Goal: Task Accomplishment & Management: Use online tool/utility

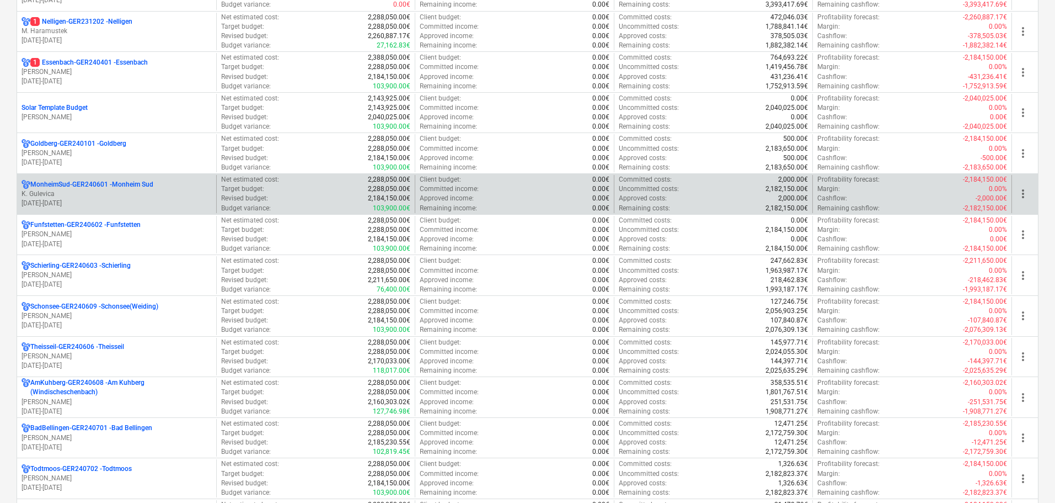
scroll to position [331, 0]
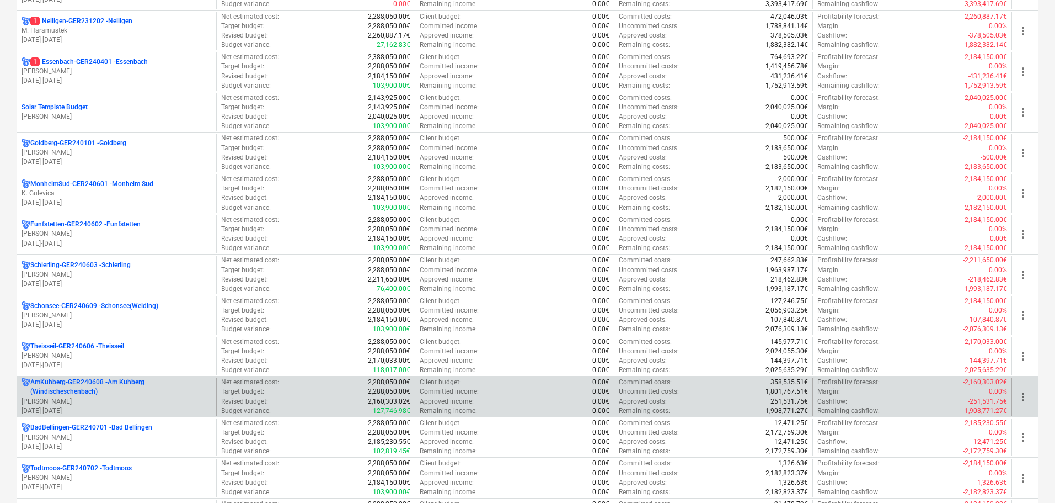
click at [115, 390] on p "AmKuhberg-GER240608 - Am Kuhberg ([GEOGRAPHIC_DATA])" at bounding box center [121, 386] width 182 height 19
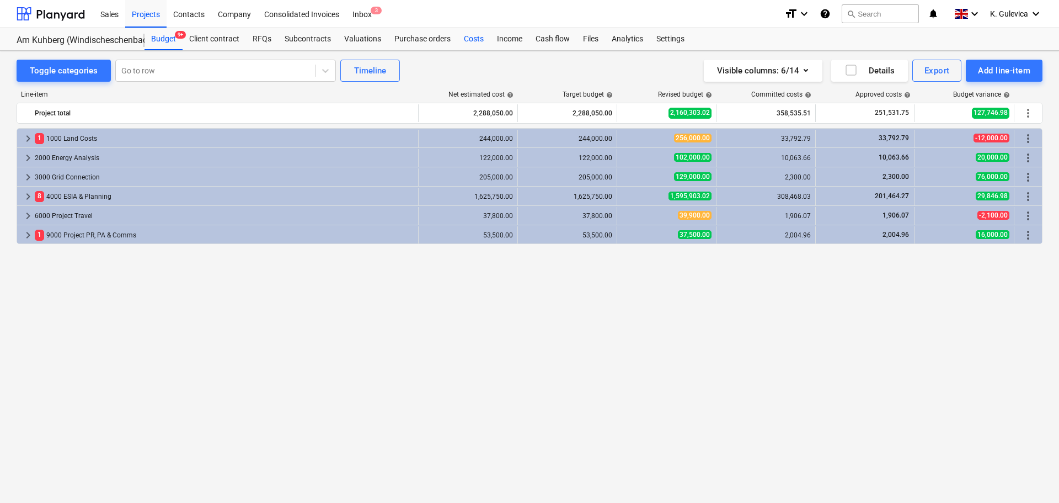
click at [471, 39] on div "Costs" at bounding box center [473, 39] width 33 height 22
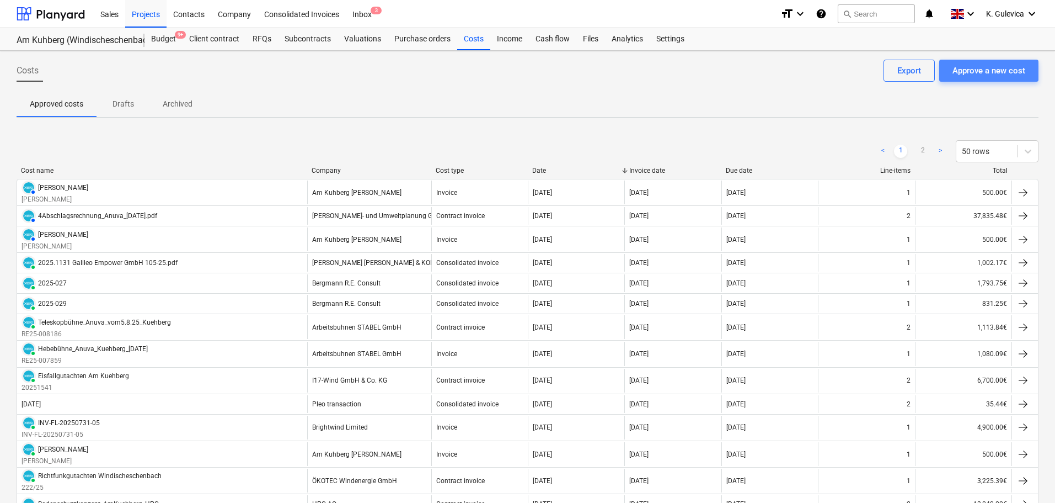
click at [986, 76] on div "Approve a new cost" at bounding box center [989, 70] width 73 height 14
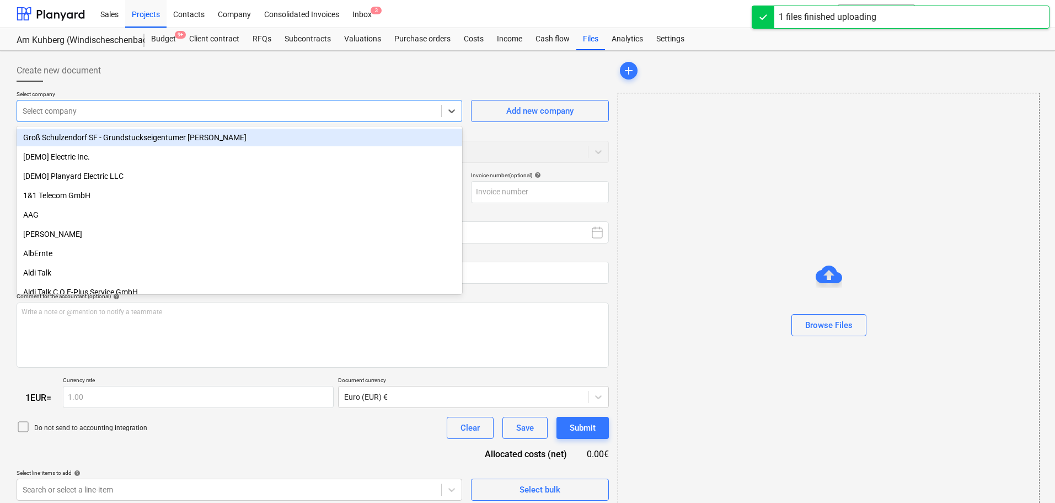
click at [252, 113] on div at bounding box center [229, 110] width 413 height 11
type input "Honorarabrechnung (Galileo Empower GmbH).pdf"
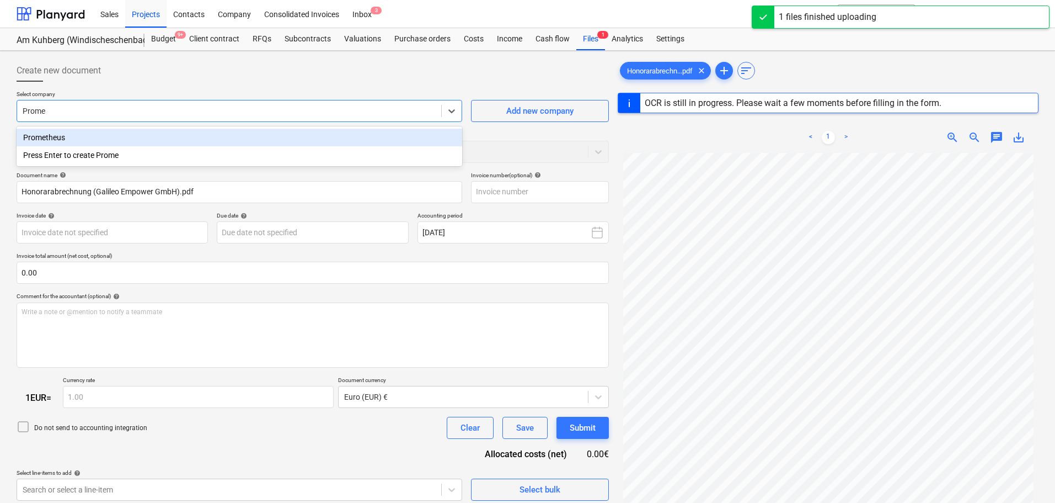
type input "Promet"
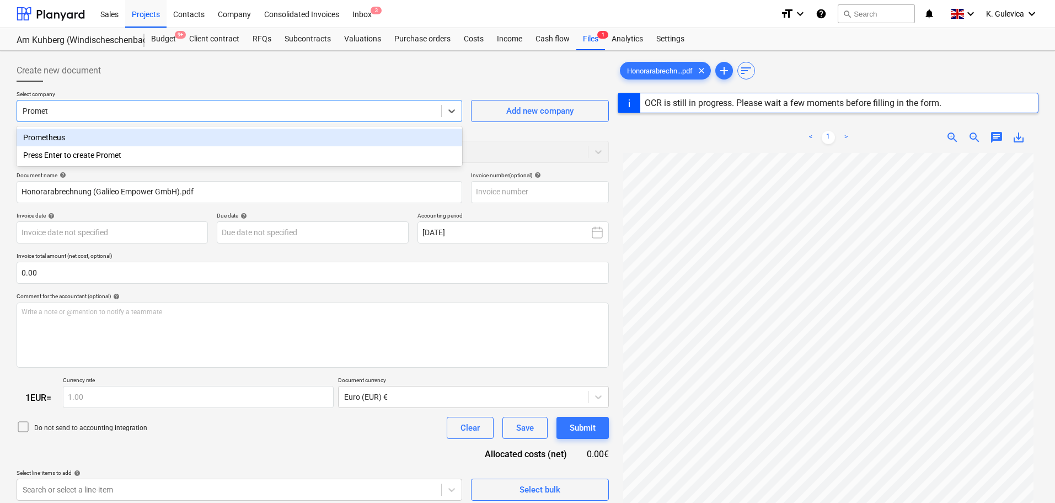
click at [37, 137] on div "Prometheus" at bounding box center [240, 138] width 446 height 18
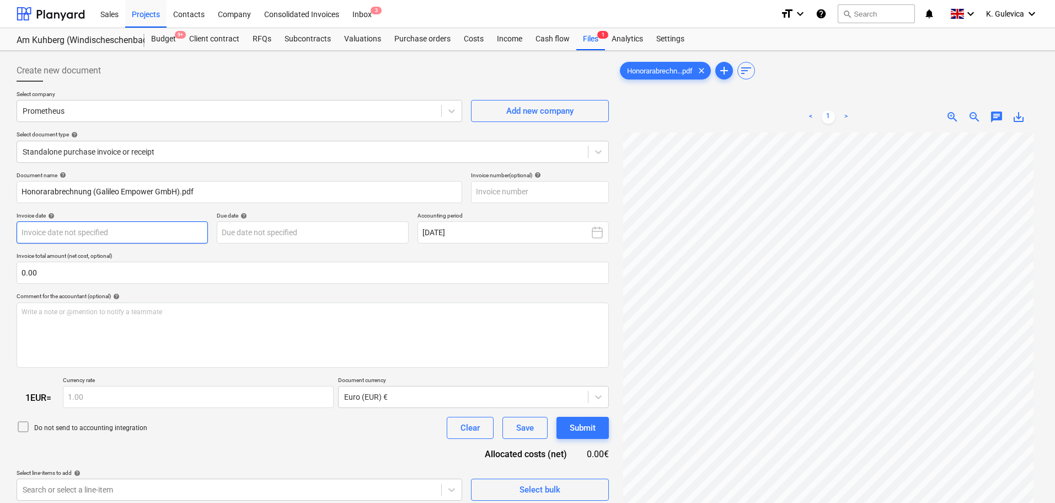
click at [83, 228] on body "Sales Projects Contacts Company Consolidated Invoices Inbox 3 format_size keybo…" at bounding box center [527, 251] width 1055 height 503
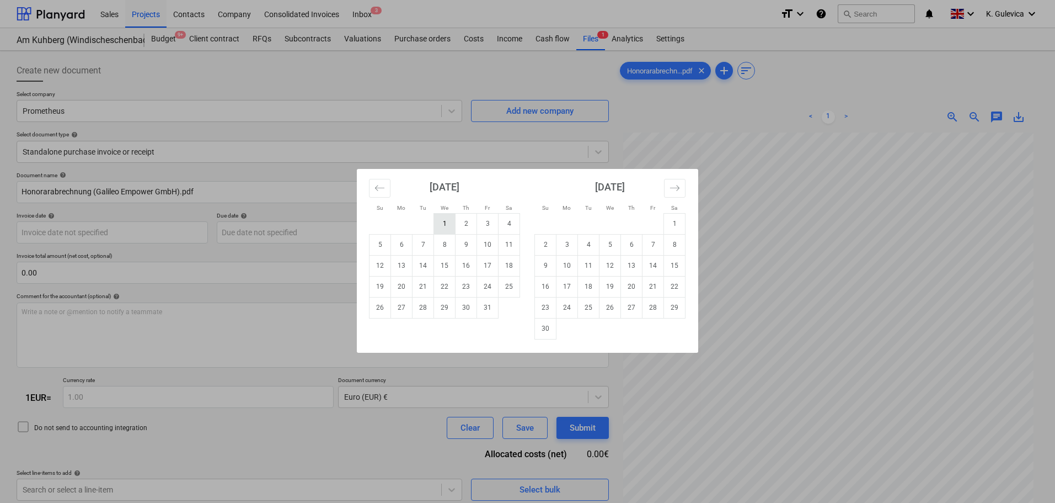
click at [444, 222] on td "1" at bounding box center [445, 223] width 22 height 21
type input "[DATE]"
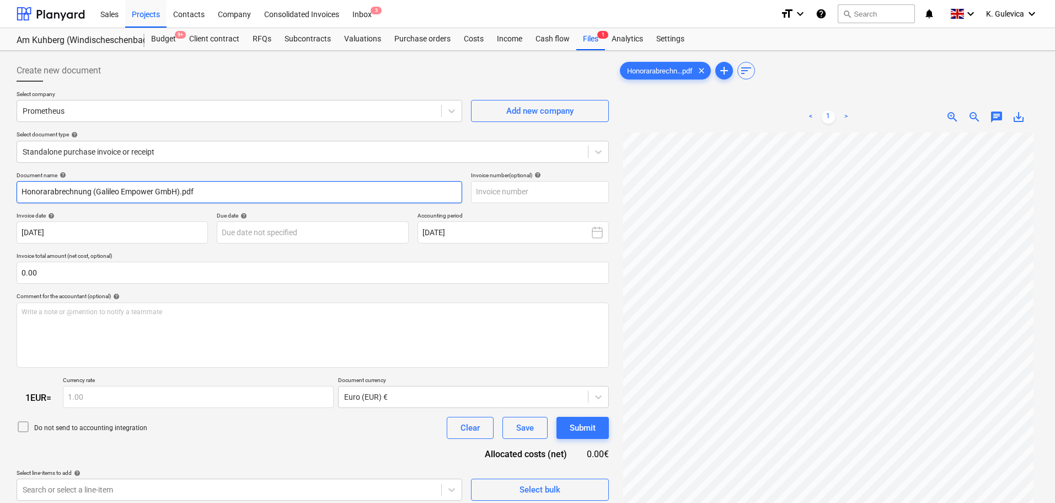
drag, startPoint x: 223, startPoint y: 194, endPoint x: -5, endPoint y: 202, distance: 228.0
click at [0, 202] on html "Sales Projects Contacts Company Consolidated Invoices Inbox 3 format_size keybo…" at bounding box center [527, 251] width 1055 height 503
paste input "0001612/25"
type input "0001612/25"
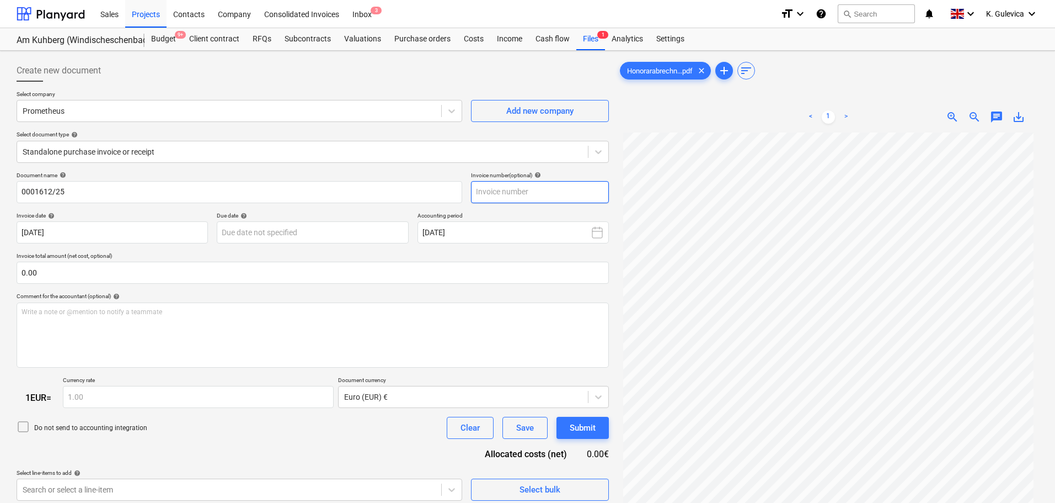
click at [528, 190] on input "text" at bounding box center [540, 192] width 138 height 22
paste input "0001612/25"
type input "0001612/25"
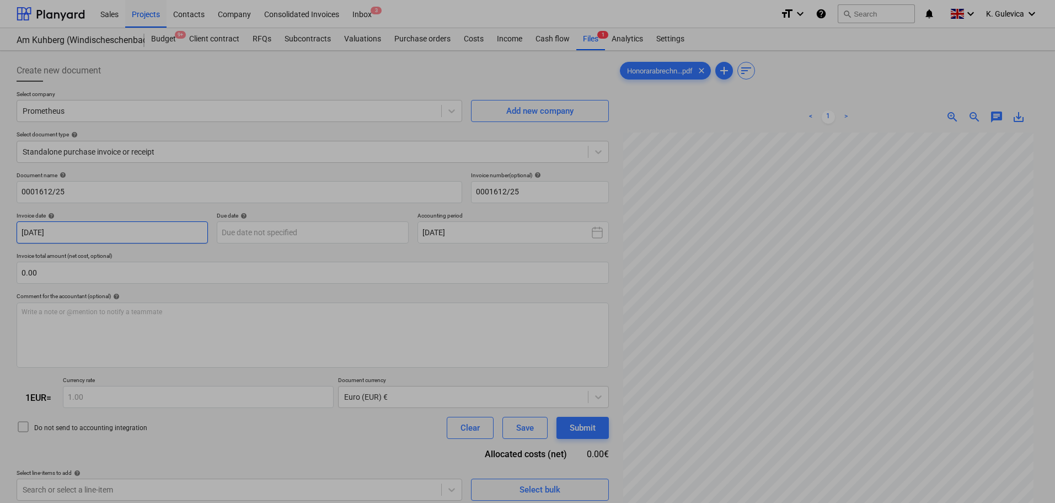
click at [88, 233] on body "Sales Projects Contacts Company Consolidated Invoices Inbox 3 format_size keybo…" at bounding box center [527, 251] width 1055 height 503
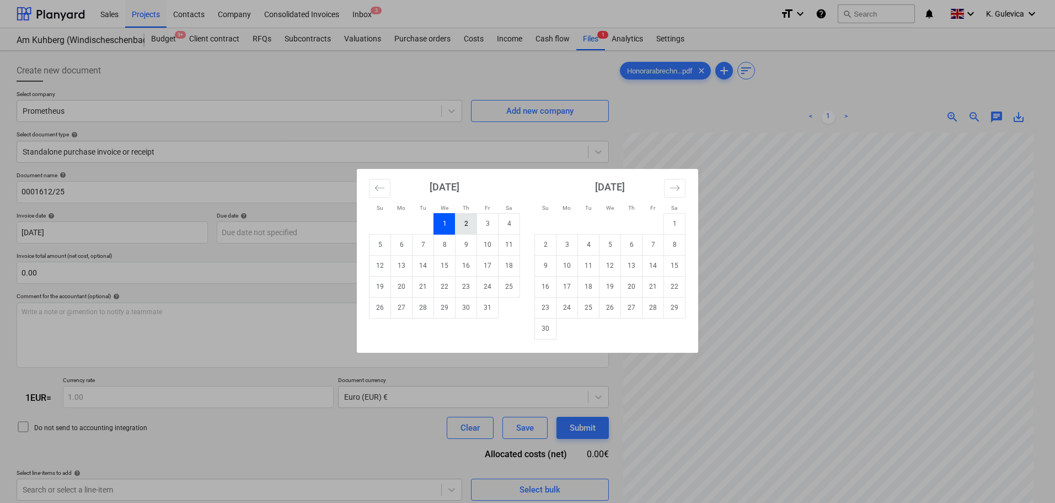
click at [467, 223] on td "2" at bounding box center [467, 223] width 22 height 21
type input "[DATE]"
click at [307, 235] on body "Sales Projects Contacts Company Consolidated Invoices Inbox 3 format_size keybo…" at bounding box center [527, 251] width 1055 height 503
click at [404, 266] on td "13" at bounding box center [402, 265] width 22 height 21
type input "[DATE]"
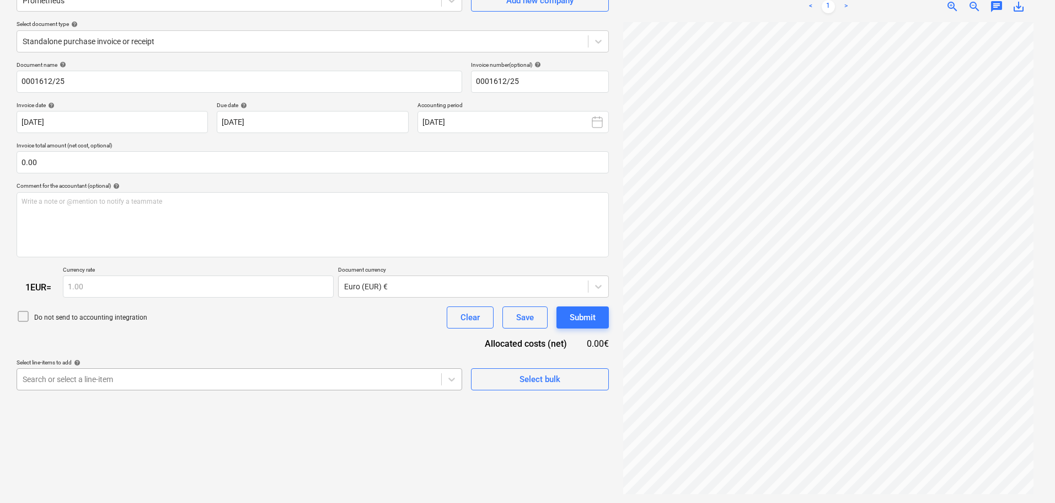
click at [275, 379] on body "Sales Projects Contacts Company Consolidated Invoices Inbox 3 format_size keybo…" at bounding box center [527, 141] width 1055 height 503
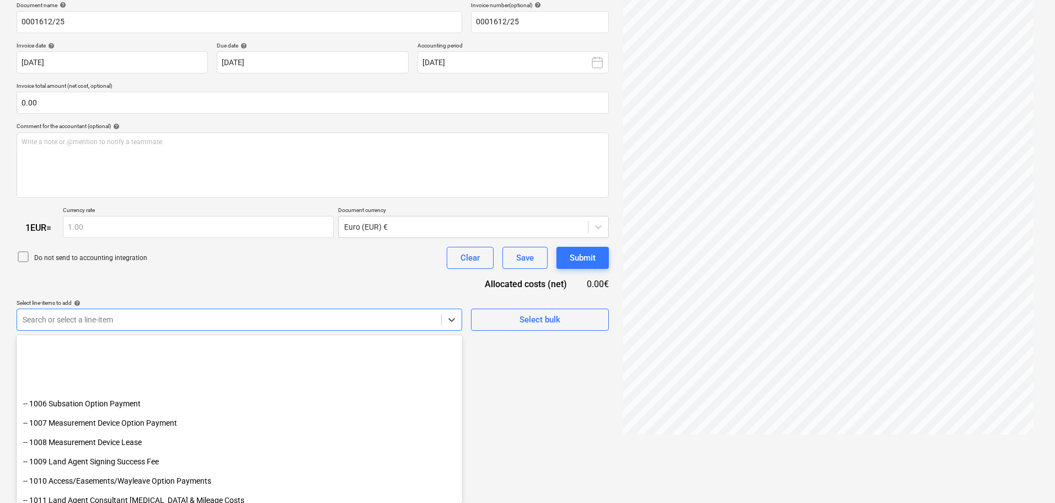
scroll to position [221, 0]
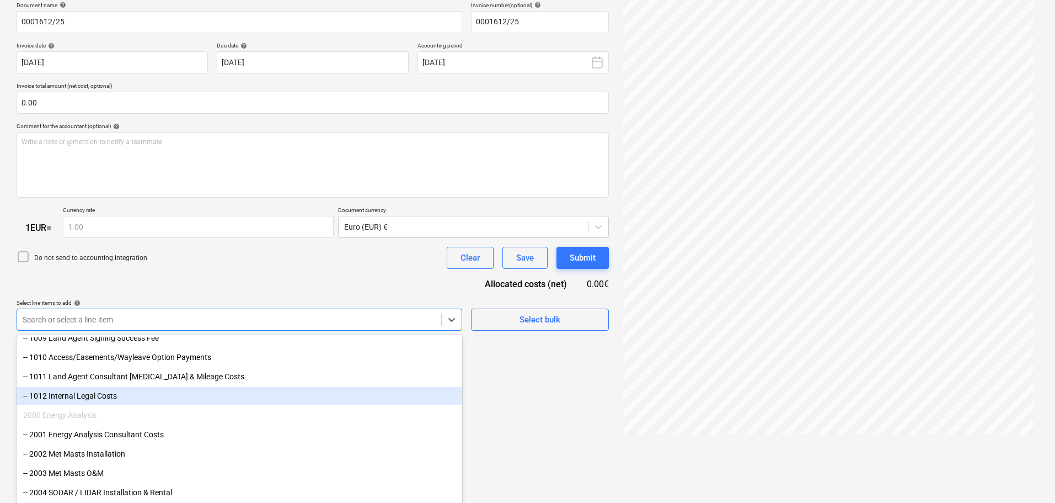
click at [84, 396] on div "-- 1012 Internal Legal Costs" at bounding box center [240, 396] width 446 height 18
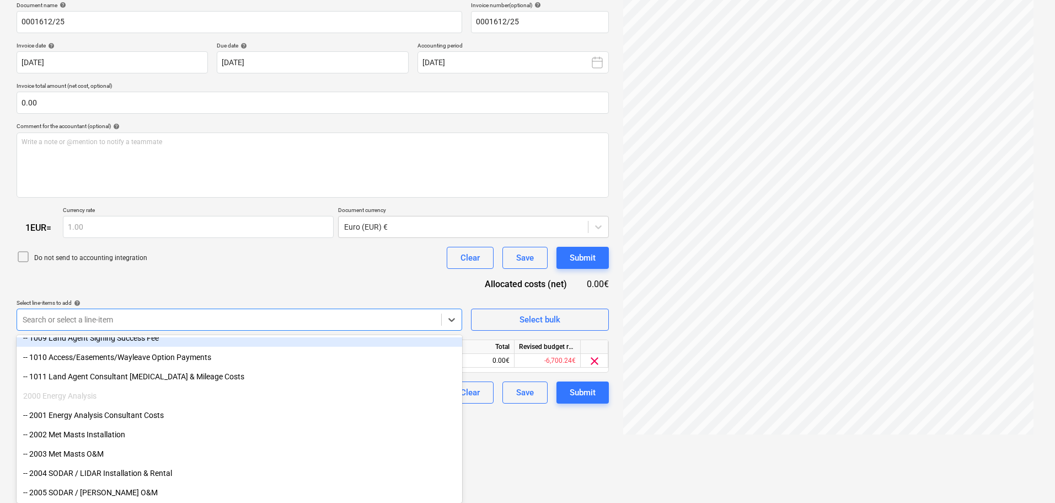
click at [171, 286] on div "Document name help 0001612/25 Invoice number (optional) help 0001612/25 Invoice…" at bounding box center [313, 203] width 593 height 402
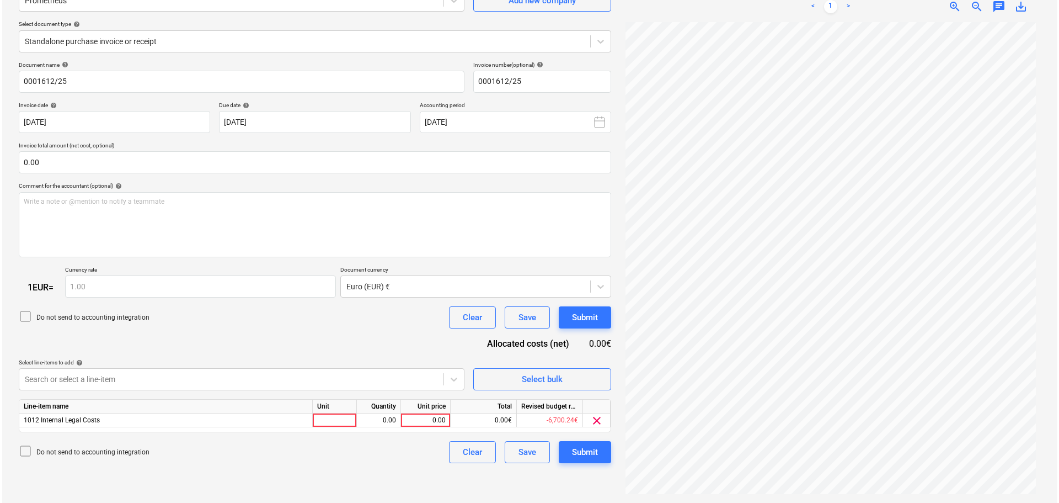
scroll to position [110, 0]
click at [429, 421] on div "0.00" at bounding box center [423, 420] width 40 height 14
type input "2390.85"
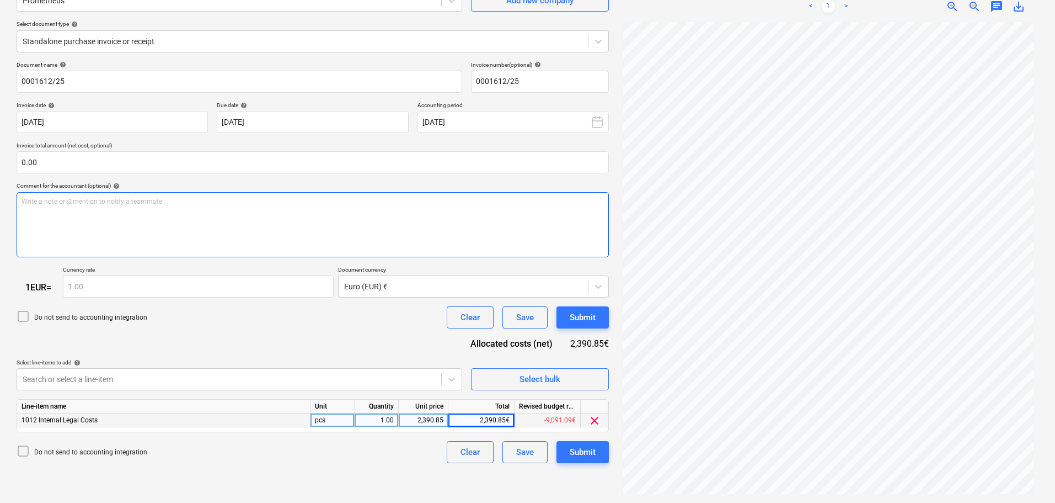
click at [116, 202] on p "Write a note or @mention to notify a teammate [PERSON_NAME]" at bounding box center [313, 201] width 583 height 9
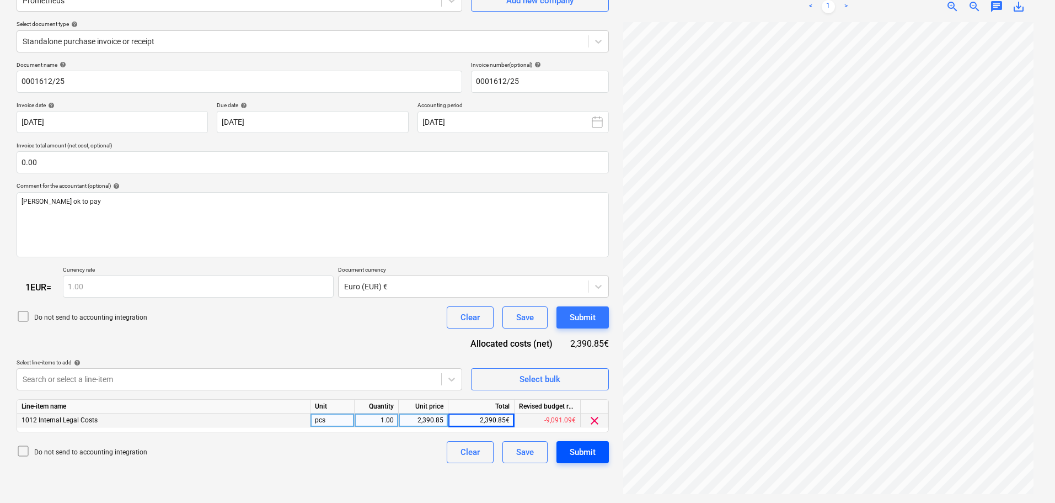
click at [578, 448] on div "Submit" at bounding box center [583, 452] width 26 height 14
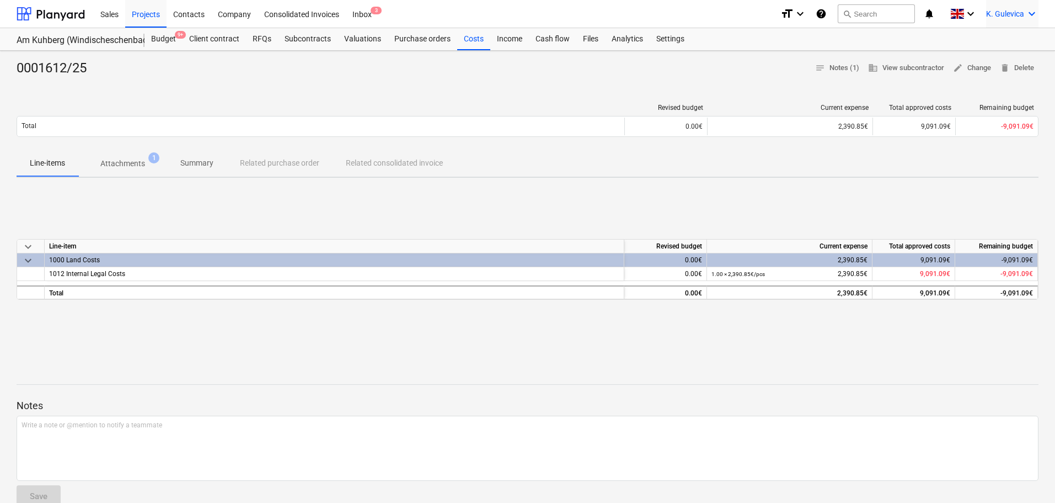
click at [1000, 13] on span "K. Gulevica" at bounding box center [1005, 13] width 38 height 9
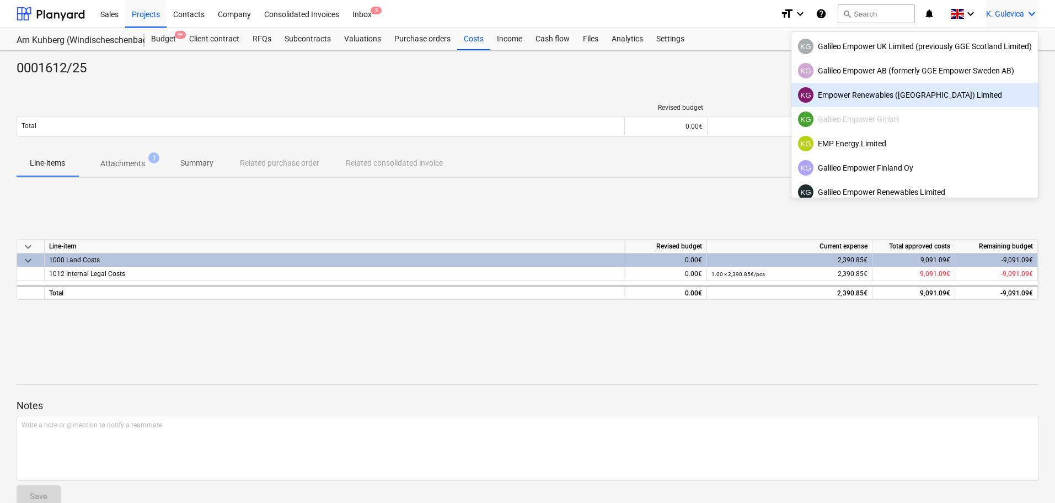
click at [897, 88] on div "KG Empower Renewables ([GEOGRAPHIC_DATA]) Limited" at bounding box center [915, 94] width 234 height 15
